Goal: Information Seeking & Learning: Stay updated

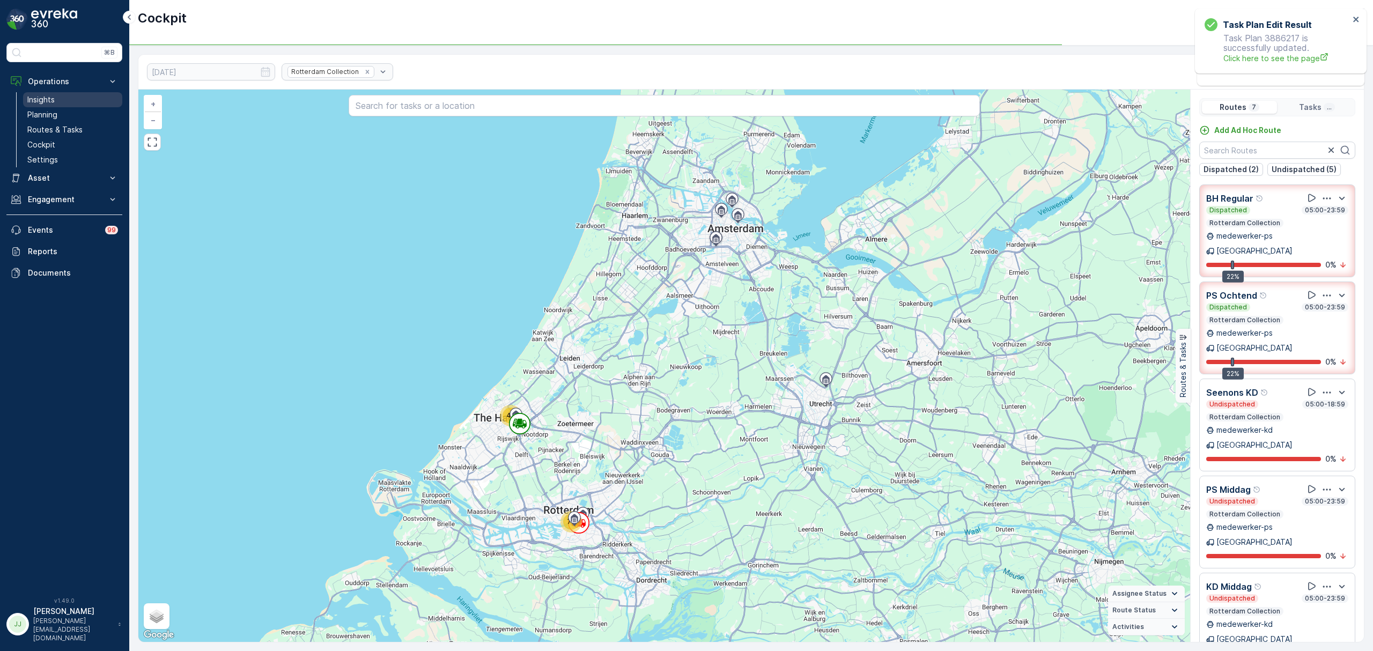
click at [46, 94] on link "Insights" at bounding box center [72, 99] width 99 height 15
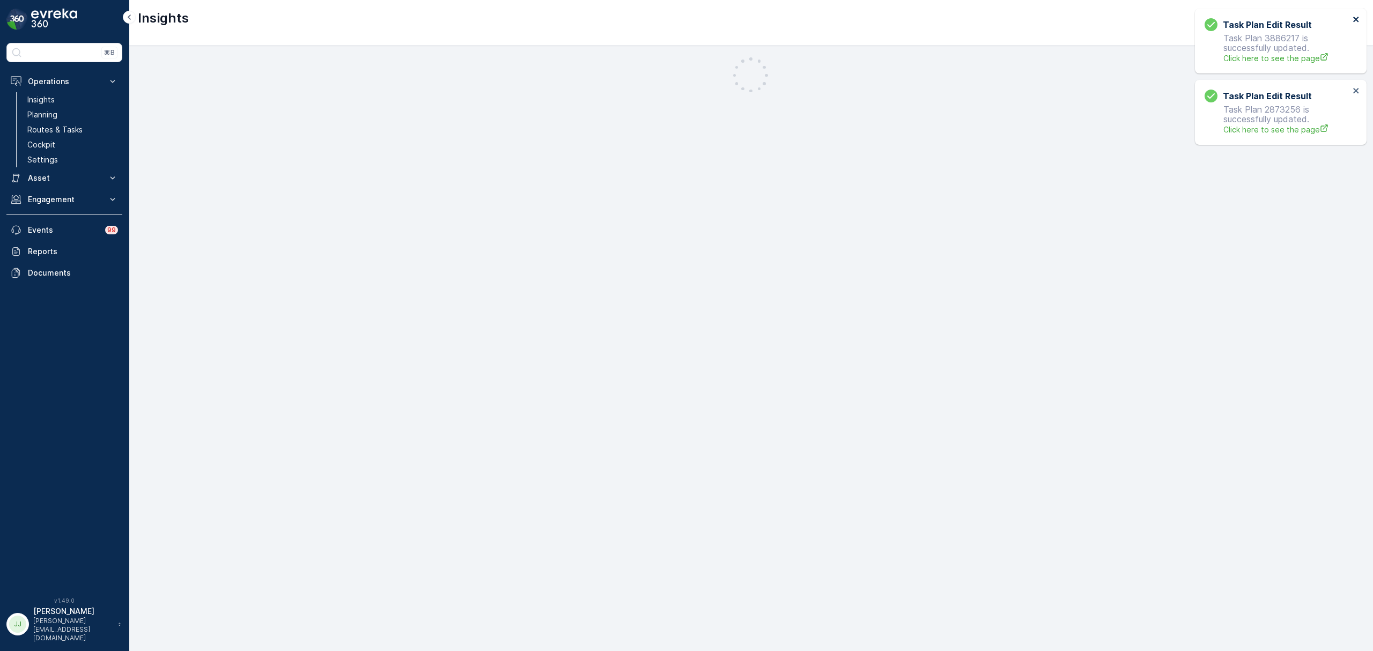
click at [1357, 16] on icon "close" at bounding box center [1357, 19] width 8 height 9
click at [1358, 24] on button "close" at bounding box center [1357, 20] width 8 height 10
